Goal: Task Accomplishment & Management: Use online tool/utility

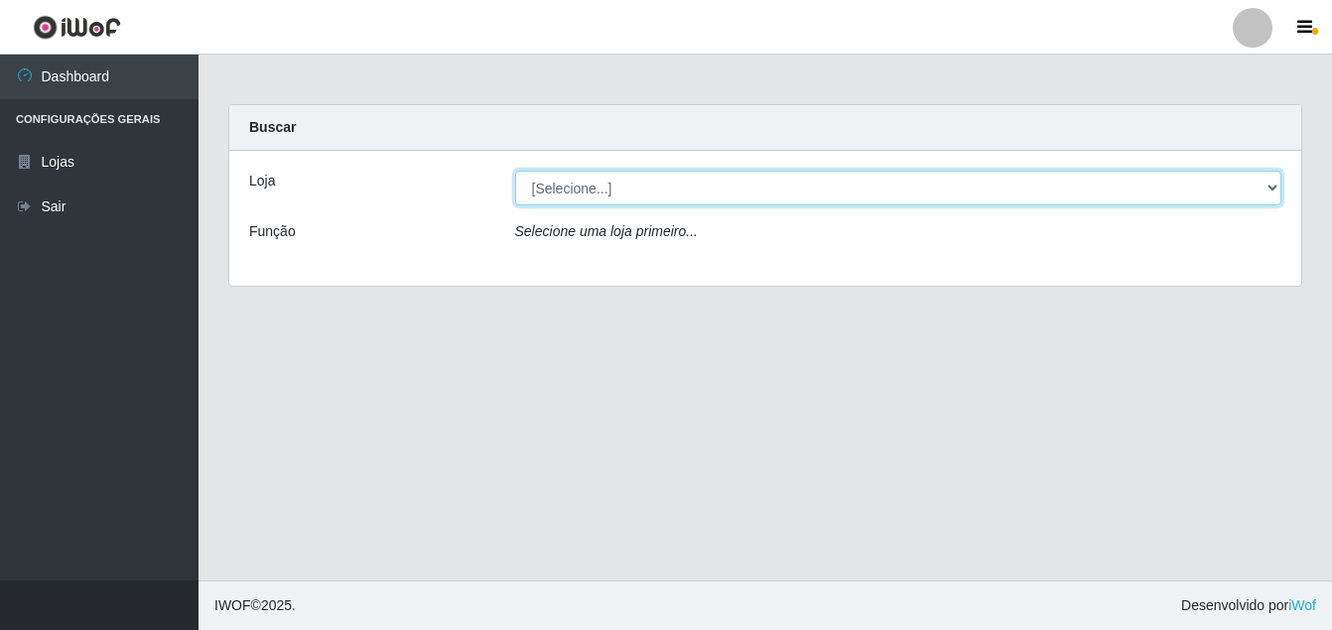
click at [543, 188] on select "[Selecione...] Ajubá Mercado" at bounding box center [898, 188] width 767 height 35
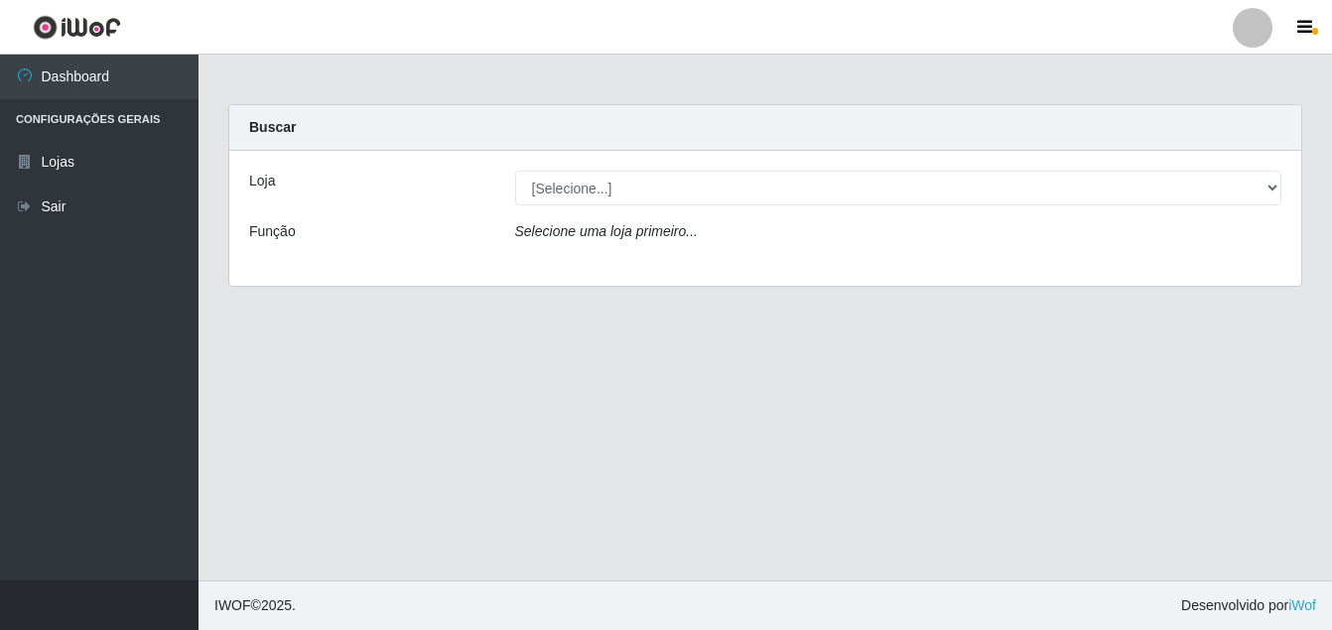
click at [604, 265] on div "Loja [Selecione...] Ajubá Mercado Função Selecione uma loja primeiro..." at bounding box center [765, 218] width 1072 height 135
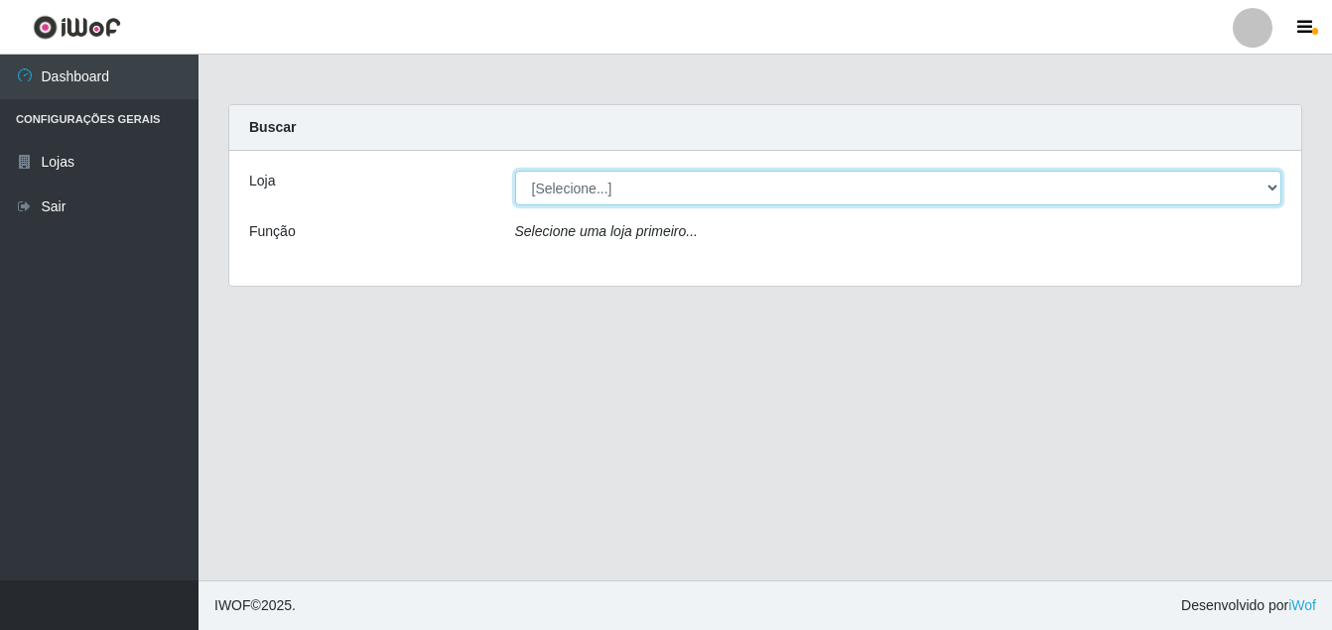
click at [717, 191] on select "[Selecione...] Ajubá Mercado" at bounding box center [898, 188] width 767 height 35
select select "402"
click at [515, 171] on select "[Selecione...] Ajubá Mercado" at bounding box center [898, 188] width 767 height 35
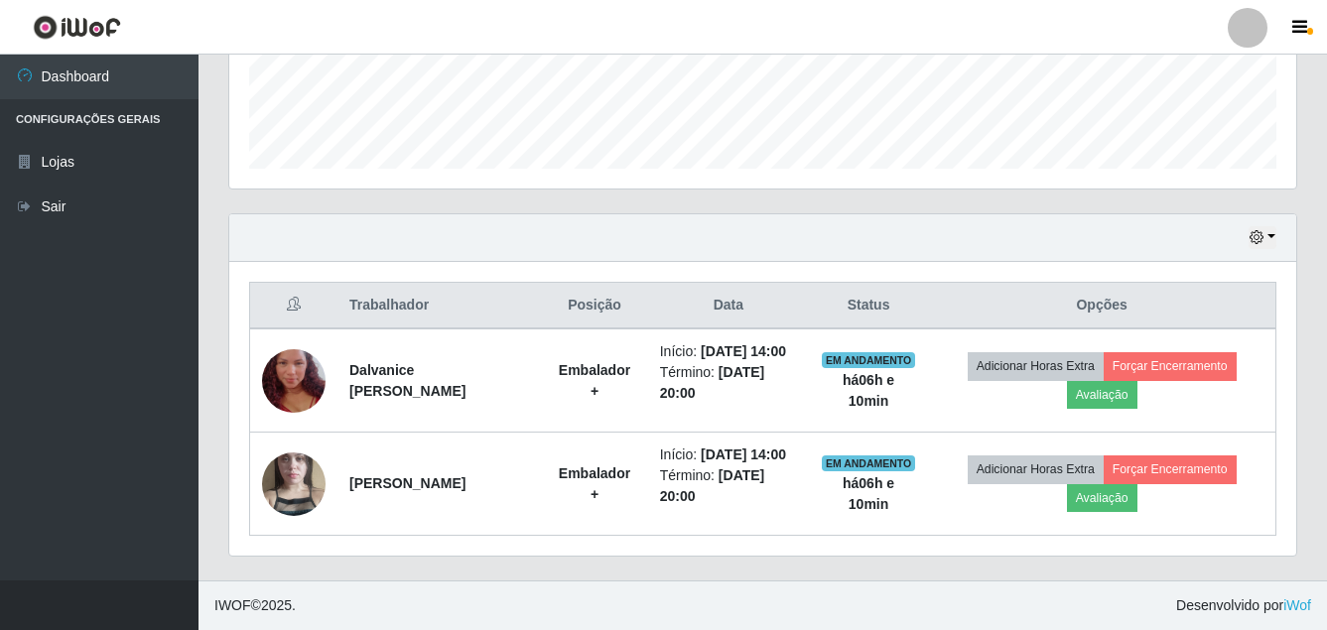
scroll to position [583, 0]
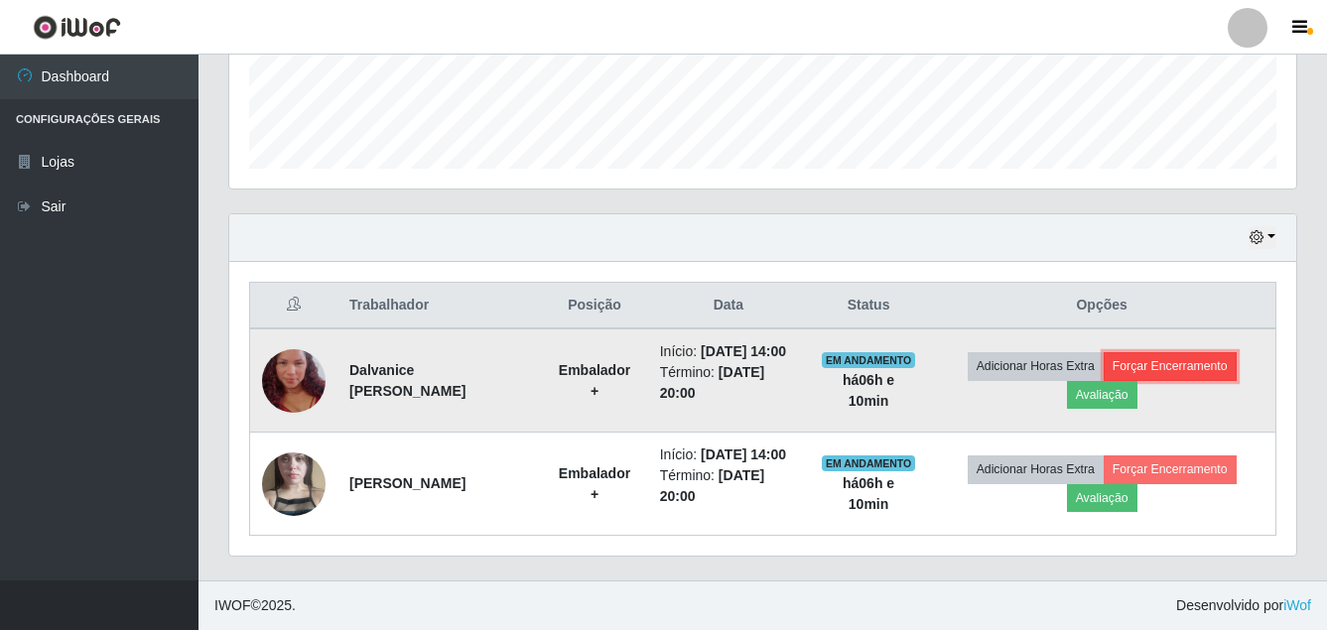
click at [1203, 352] on button "Forçar Encerramento" at bounding box center [1170, 366] width 133 height 28
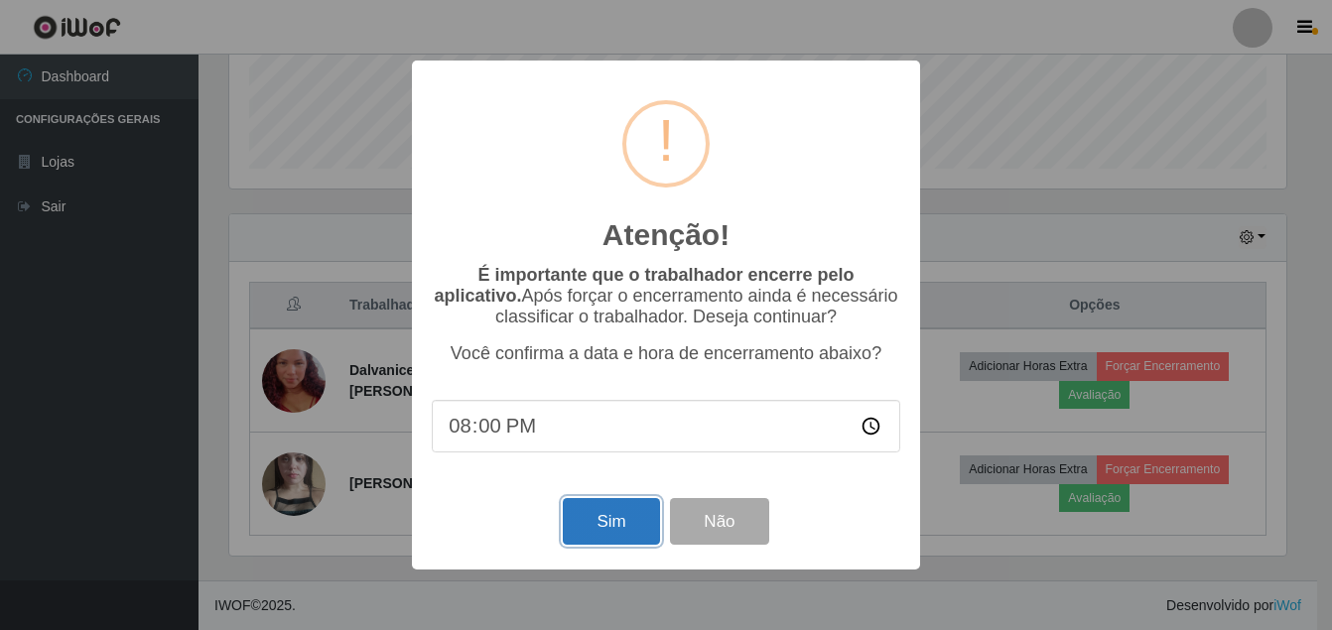
click at [636, 535] on button "Sim" at bounding box center [611, 521] width 96 height 47
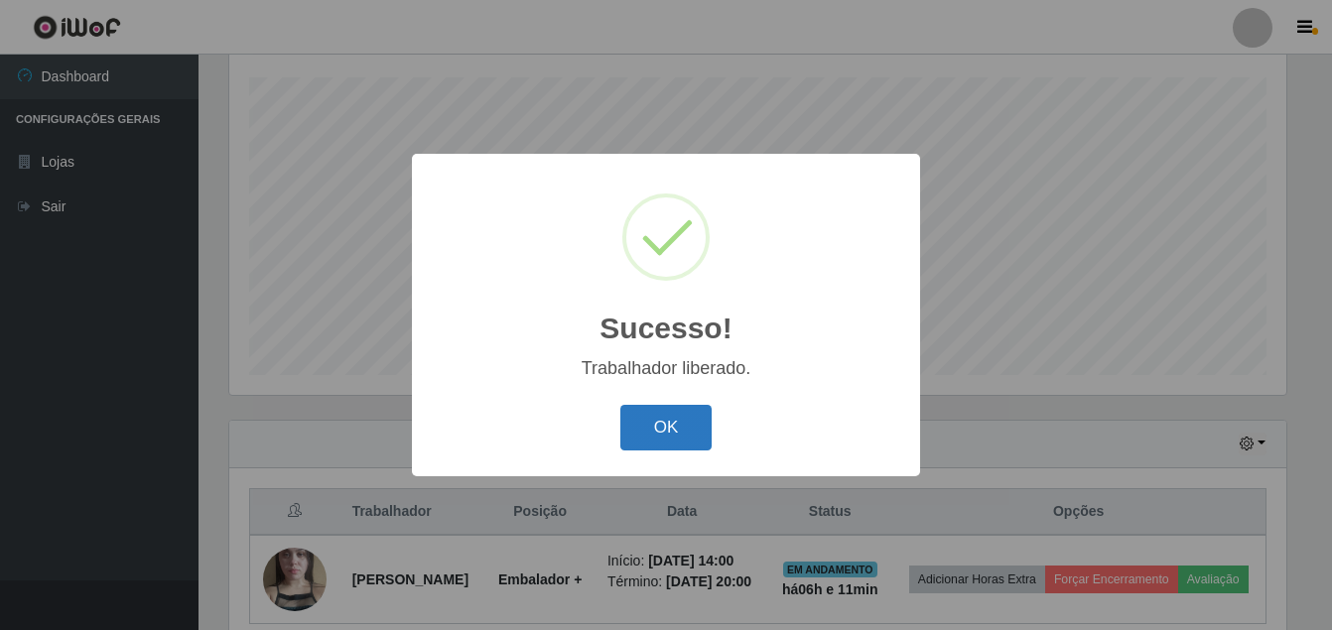
click at [670, 426] on button "OK" at bounding box center [667, 428] width 92 height 47
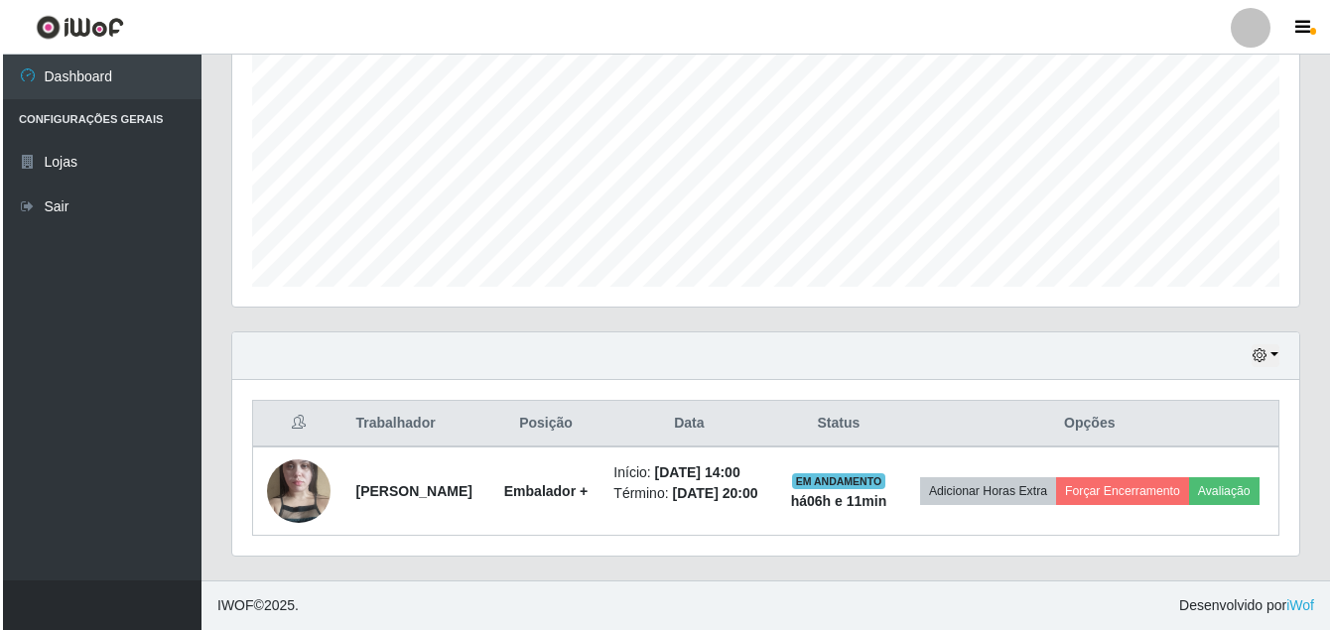
scroll to position [459, 0]
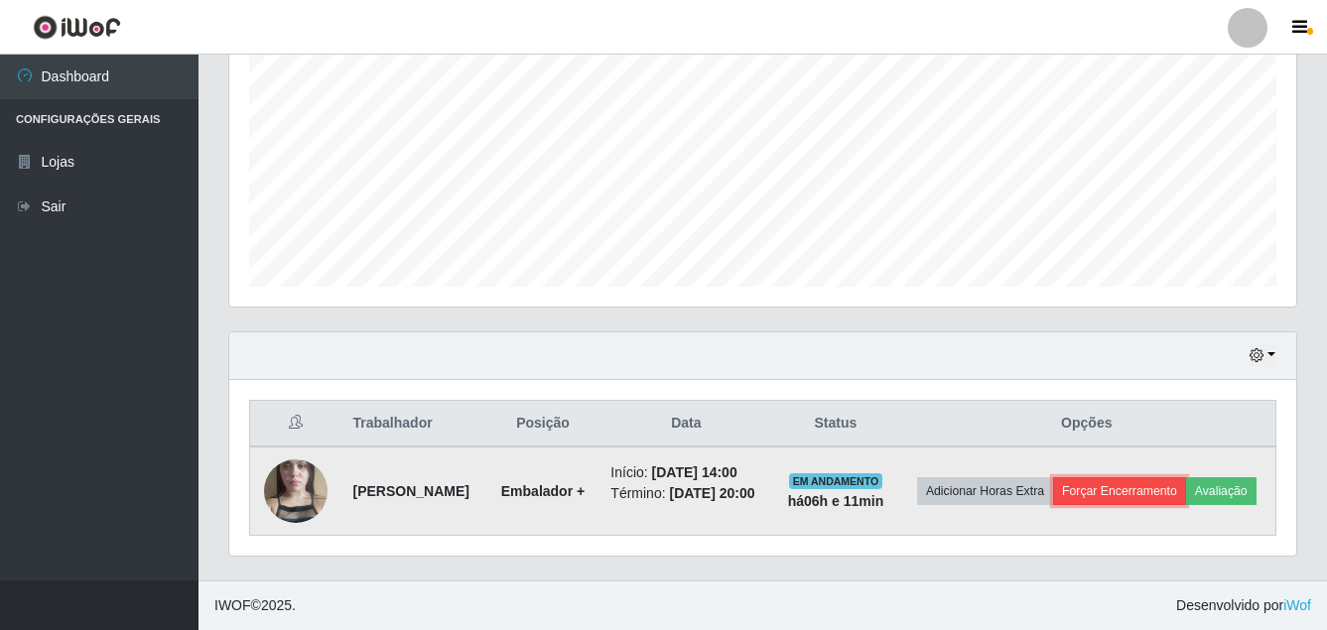
click at [1186, 478] on button "Forçar Encerramento" at bounding box center [1119, 492] width 133 height 28
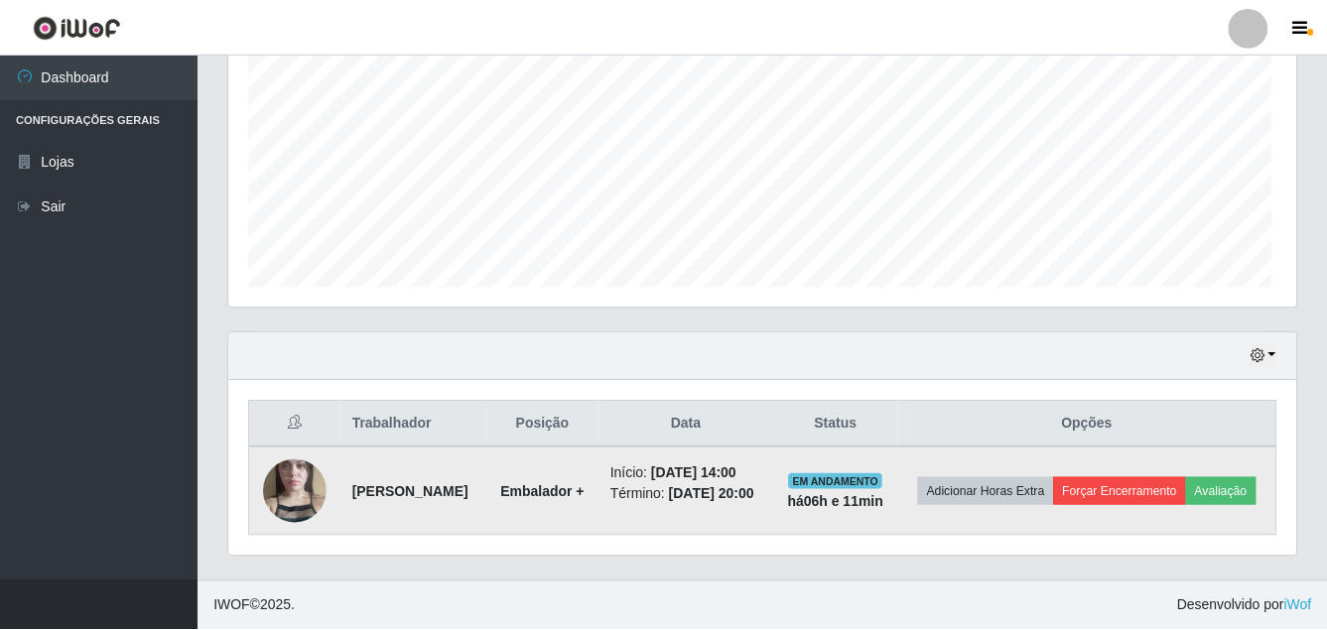
scroll to position [412, 1057]
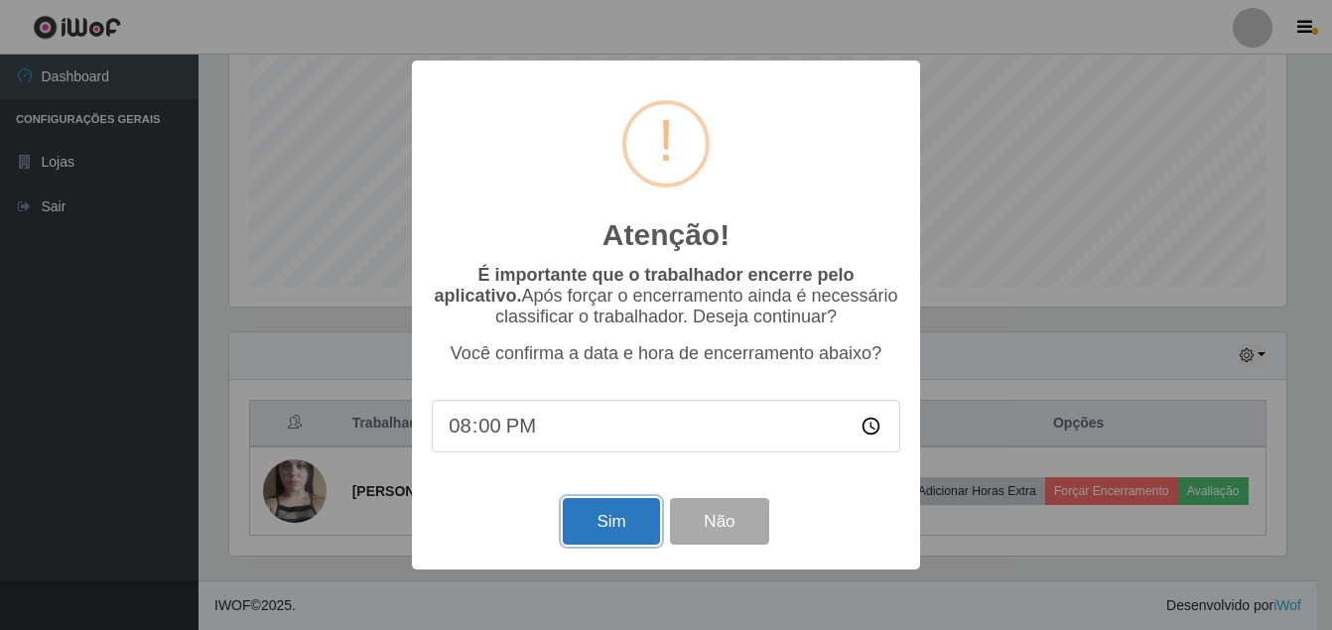
click at [610, 517] on button "Sim" at bounding box center [611, 521] width 96 height 47
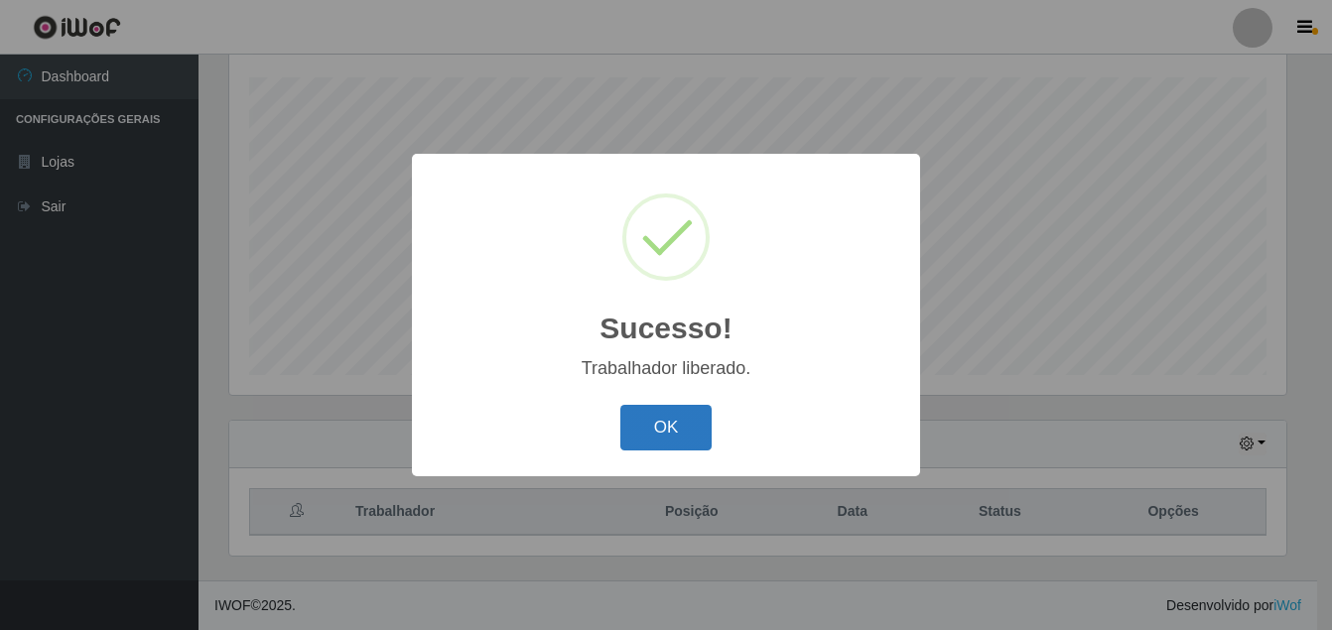
click at [675, 437] on button "OK" at bounding box center [667, 428] width 92 height 47
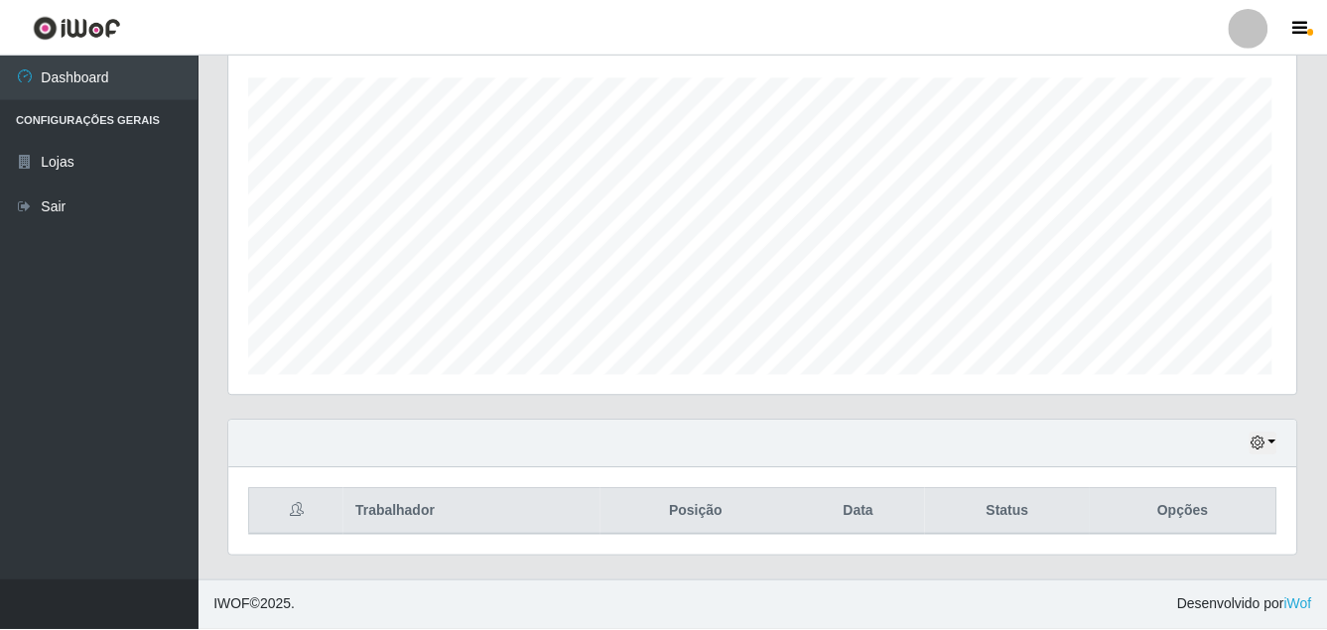
scroll to position [412, 1067]
